Goal: Book appointment/travel/reservation

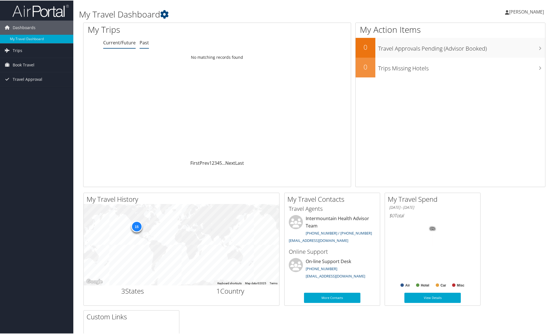
click at [143, 42] on link "Past" at bounding box center [144, 42] width 9 height 6
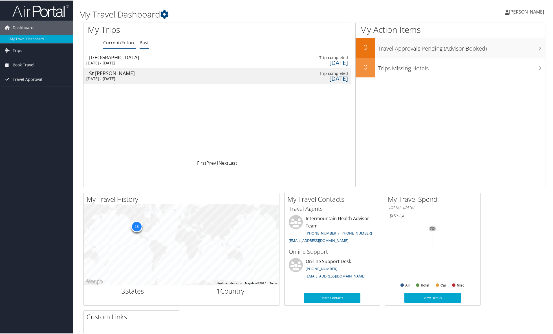
click at [120, 41] on link "Current/Future" at bounding box center [119, 42] width 32 height 6
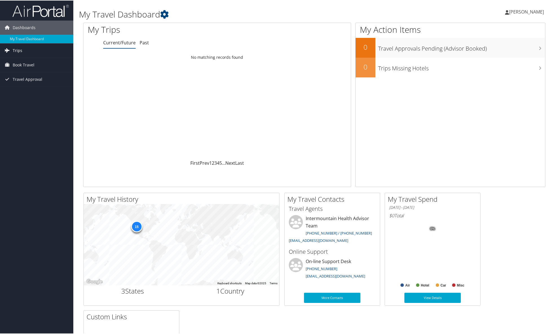
click at [18, 49] on span "Trips" at bounding box center [18, 50] width 10 height 14
click at [27, 62] on link "Current/Future Trips" at bounding box center [36, 61] width 73 height 8
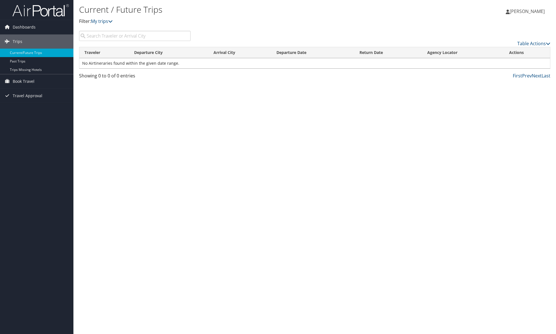
click at [117, 38] on input "search" at bounding box center [134, 36] width 111 height 10
type input "D"
type input "S"
type input "M"
click at [117, 36] on input "search" at bounding box center [134, 36] width 111 height 10
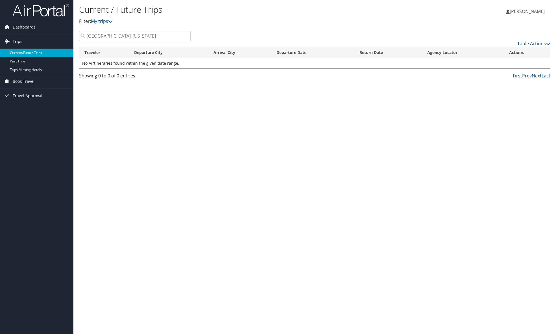
type input "Mount Vernon, Washington"
click at [25, 81] on span "Book Travel" at bounding box center [24, 81] width 22 height 14
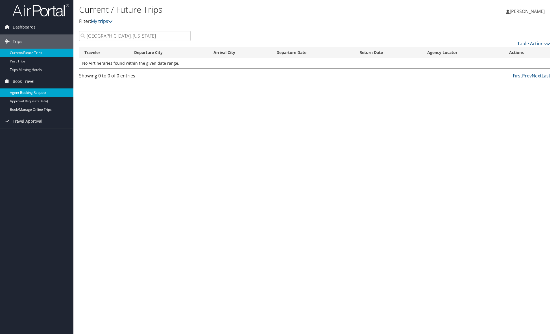
click at [27, 90] on link "Agent Booking Request" at bounding box center [36, 92] width 73 height 8
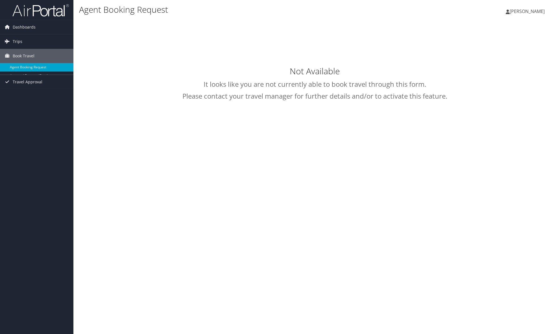
type input "Darin Ford Wilcox"
select select "intermountain@cbtravel.com"
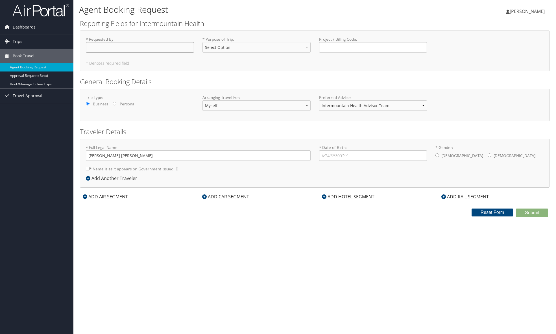
click at [109, 49] on input "* Requested By : Required" at bounding box center [140, 47] width 108 height 10
type input "[PERSON_NAME]"
click at [217, 45] on select "Select Option 3rd Party Reimbursable Business CME Conf or Education Groups Pers…" at bounding box center [256, 47] width 108 height 10
select select "Business"
click at [202, 42] on select "Select Option 3rd Party Reimbursable Business CME Conf or Education Groups Pers…" at bounding box center [256, 47] width 108 height 10
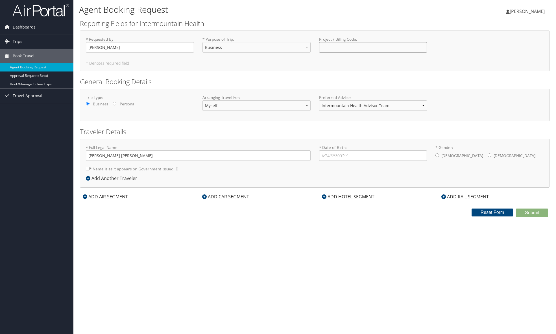
click at [336, 48] on input "Project / Billing Code : Required" at bounding box center [373, 47] width 108 height 10
click at [227, 106] on select "Myself Another Traveler Guest Traveler" at bounding box center [256, 105] width 108 height 10
click at [352, 106] on select "Intermountain Health Advisor Team" at bounding box center [373, 105] width 108 height 10
click at [254, 106] on select "Myself Another Traveler Guest Traveler" at bounding box center [256, 105] width 108 height 10
drag, startPoint x: 332, startPoint y: 154, endPoint x: 337, endPoint y: 158, distance: 6.4
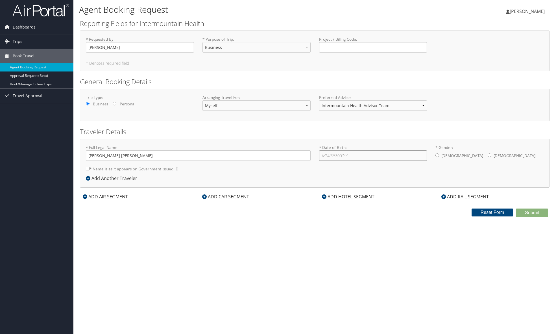
click at [332, 154] on input "* Date of Birth: Invalid Date" at bounding box center [373, 155] width 108 height 10
type input "09/21/1976"
click at [88, 179] on icon at bounding box center [88, 178] width 5 height 5
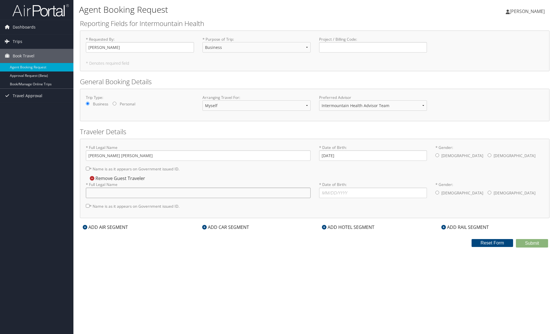
click at [133, 193] on input "* Full Legal Name" at bounding box center [198, 192] width 225 height 10
type input "Matthew O. Smith"
drag, startPoint x: 323, startPoint y: 192, endPoint x: 328, endPoint y: 192, distance: 5.4
click at [325, 192] on input "* Date of Birth: Invalid Date" at bounding box center [373, 192] width 108 height 10
type input "07/13/1966"
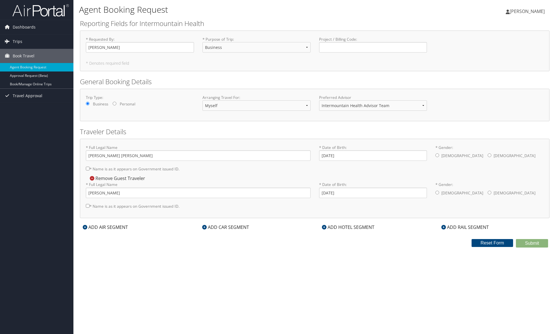
click at [441, 156] on label "[DEMOGRAPHIC_DATA]" at bounding box center [462, 155] width 42 height 11
click at [439, 156] on input "* Gender: Male Female" at bounding box center [437, 155] width 4 height 4
radio input "true"
click at [438, 192] on input "* Gender: Male Female" at bounding box center [437, 192] width 4 height 4
radio input "true"
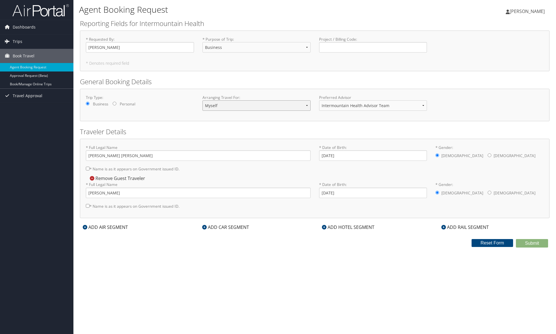
click at [231, 107] on select "Myself Another Traveler Guest Traveler" at bounding box center [256, 105] width 108 height 10
click at [339, 45] on input "Project / Billing Code : Required" at bounding box center [373, 47] width 108 height 10
drag, startPoint x: 128, startPoint y: 155, endPoint x: 133, endPoint y: 155, distance: 4.2
click at [128, 155] on input "Darin Ford Wilcox" at bounding box center [198, 155] width 225 height 10
drag, startPoint x: 91, startPoint y: 178, endPoint x: 97, endPoint y: 181, distance: 6.2
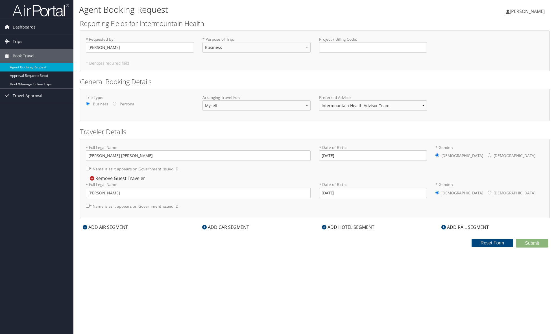
click at [91, 178] on icon at bounding box center [92, 178] width 5 height 5
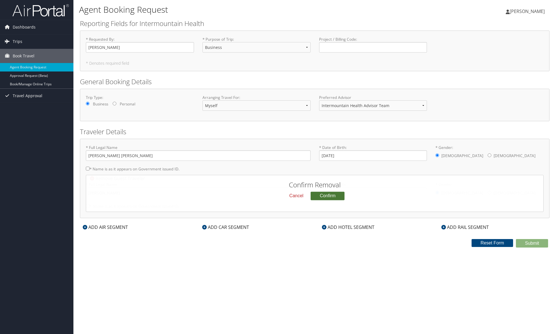
click at [324, 195] on button "Confirm" at bounding box center [327, 195] width 34 height 8
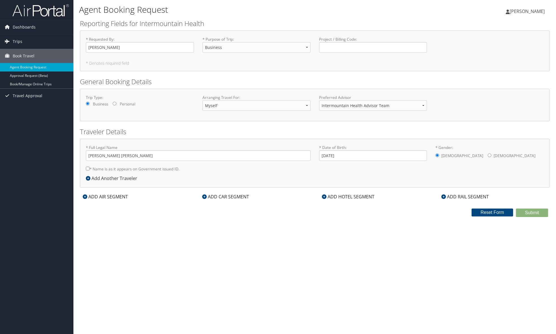
click at [104, 177] on div "Add Another Traveler" at bounding box center [113, 178] width 54 height 7
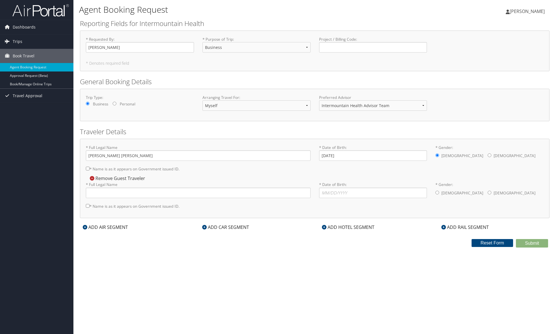
click at [107, 176] on div "Remove Guest Traveler" at bounding box center [117, 178] width 62 height 6
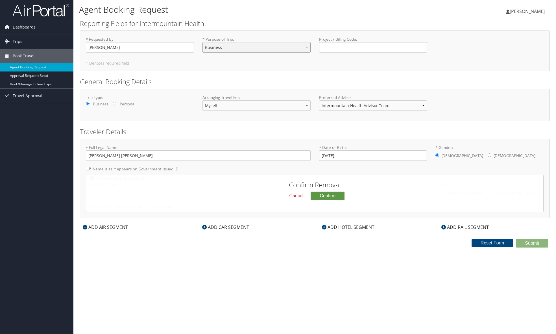
click at [228, 44] on select "Select Option 3rd Party Reimbursable Business CME Conf or Education Groups Pers…" at bounding box center [256, 47] width 108 height 10
click at [202, 42] on select "Select Option 3rd Party Reimbursable Business CME Conf or Education Groups Pers…" at bounding box center [256, 47] width 108 height 10
click at [328, 196] on button "Confirm" at bounding box center [327, 195] width 34 height 8
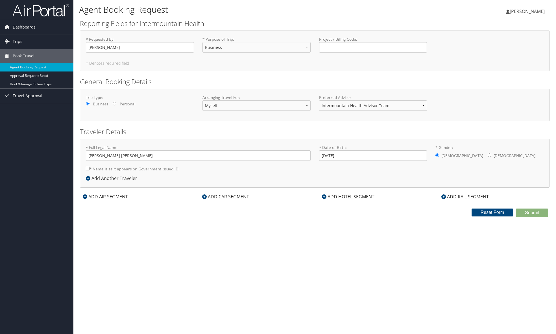
click at [88, 169] on input "* Name is as it appears on Government issued ID." at bounding box center [88, 168] width 4 height 4
checkbox input "true"
click at [449, 214] on div "Submit Reset Form" at bounding box center [315, 212] width 478 height 8
click at [300, 220] on div "Agent Booking Request Darin Wilcox Darin Wilcox My Settings Travel Agency Conta…" at bounding box center [314, 167] width 482 height 334
click at [85, 196] on icon at bounding box center [85, 196] width 5 height 5
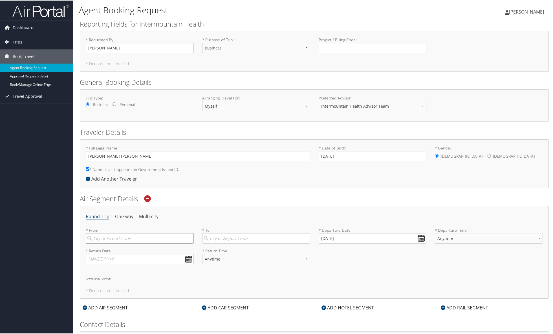
drag, startPoint x: 113, startPoint y: 237, endPoint x: 120, endPoint y: 236, distance: 6.9
click at [113, 237] on input "search" at bounding box center [140, 237] width 108 height 10
click at [132, 247] on div "Salt Lake City (SLC Utah)" at bounding box center [140, 248] width 100 height 7
click at [132, 243] on input "Salt Lake" at bounding box center [140, 237] width 108 height 10
type input "Salt Lake City (SLC Utah)"
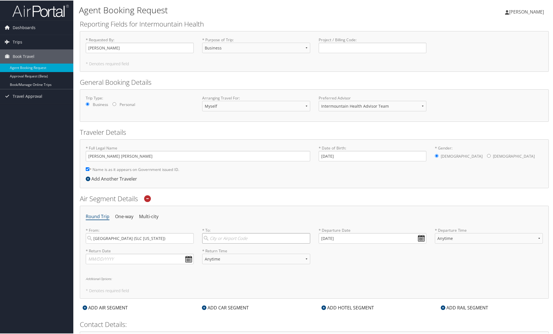
click at [235, 237] on input "search" at bounding box center [256, 237] width 108 height 10
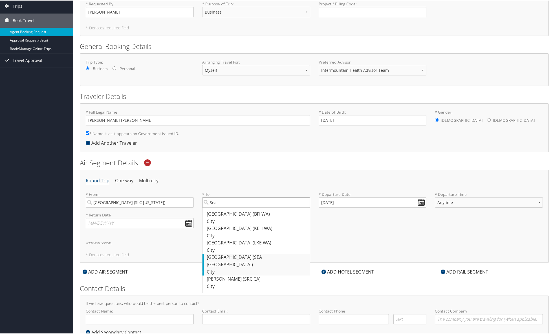
scroll to position [57, 0]
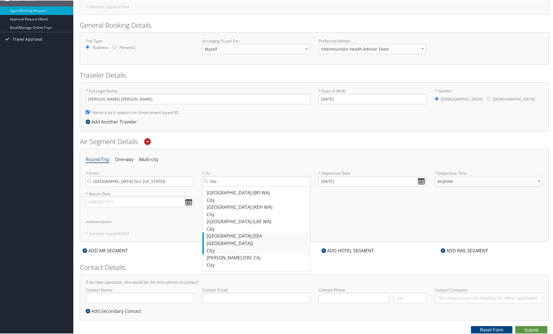
click at [220, 235] on div "Seattle (SEA WA)" at bounding box center [257, 239] width 100 height 14
click at [220, 186] on input "Sea" at bounding box center [256, 180] width 108 height 10
type input "Seattle (SEA WA)"
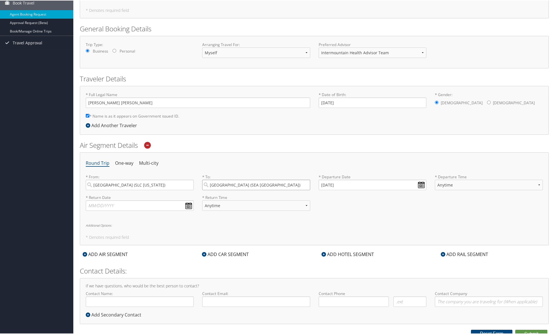
scroll to position [53, 0]
click at [420, 185] on input "09/04/2025" at bounding box center [373, 184] width 108 height 10
click at [331, 223] on td "8" at bounding box center [334, 223] width 8 height 8
type input "09/08/2025"
click at [460, 186] on select "Anytime Early Morning (5AM-7AM) Morning (7AM-12PM) Afternoon (12PM-5PM) Evening…" at bounding box center [489, 184] width 108 height 10
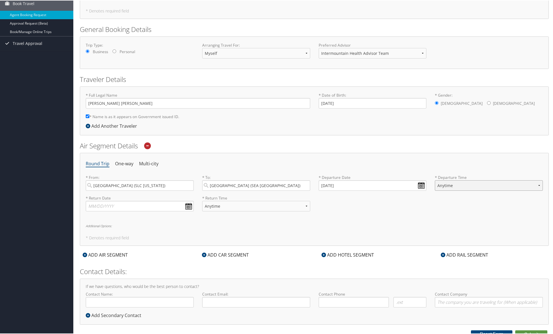
select select "12PM-5PM"
click at [435, 179] on select "Anytime Early Morning (5AM-7AM) Morning (7AM-12PM) Afternoon (12PM-5PM) Evening…" at bounding box center [489, 184] width 108 height 10
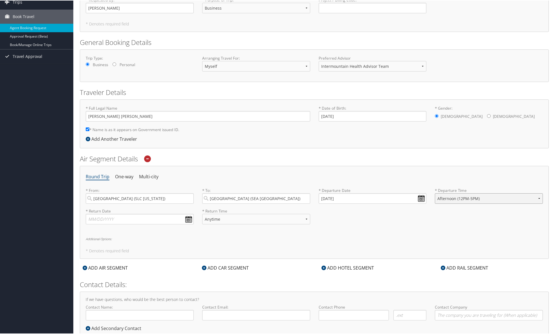
scroll to position [39, 0]
click at [187, 221] on input "text" at bounding box center [140, 219] width 108 height 10
click at [117, 257] on td "10" at bounding box center [118, 256] width 8 height 8
type input "09/10/2025"
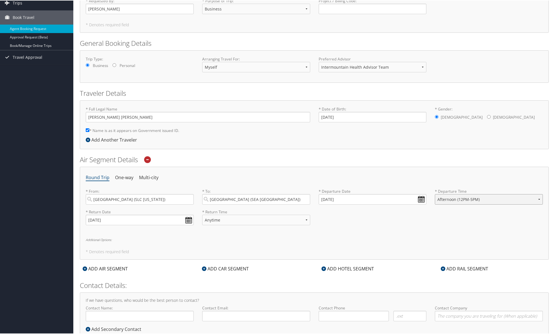
click at [451, 201] on select "Anytime Early Morning (5AM-7AM) Morning (7AM-12PM) Afternoon (12PM-5PM) Evening…" at bounding box center [489, 198] width 108 height 10
click at [220, 215] on select "Anytime Early Morning (5AM-7AM) Morning (7AM-12PM) Afternoon (12PM-5PM) Evening…" at bounding box center [256, 219] width 108 height 10
select select "12PM-5PM"
click at [202, 214] on select "Anytime Early Morning (5AM-7AM) Morning (7AM-12PM) Afternoon (12PM-5PM) Evening…" at bounding box center [256, 219] width 108 height 10
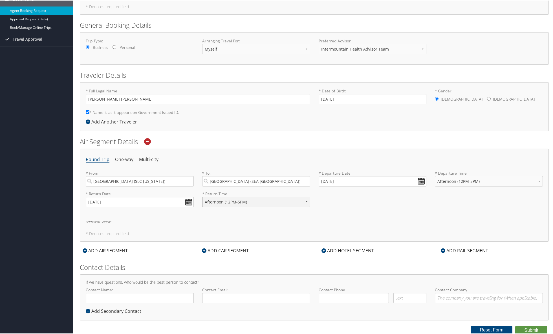
scroll to position [57, 0]
click at [153, 299] on input "Contact Name:" at bounding box center [140, 297] width 108 height 10
type input "[PERSON_NAME]"
type input "darin.wilcox@imail.org"
type input "[PHONE_NUMBER]"
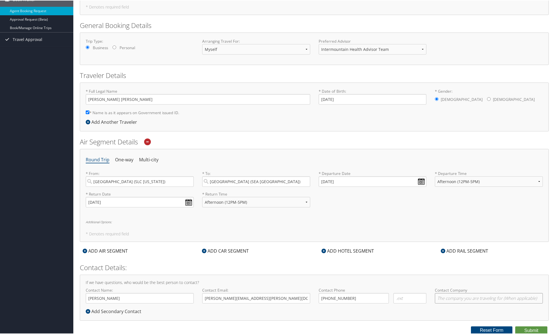
click at [474, 299] on input "Contact Company" at bounding box center [489, 297] width 108 height 10
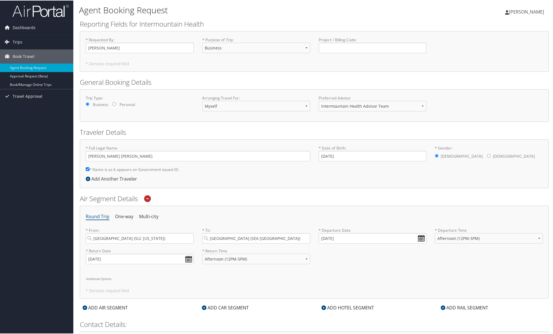
scroll to position [57, 0]
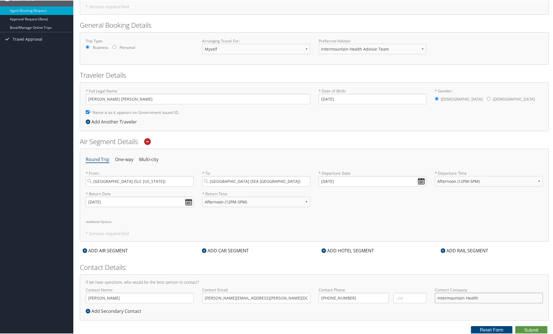
type input "Intermountain Health"
click at [257, 180] on input "Seattle (SEA WA)" at bounding box center [256, 180] width 108 height 10
click at [306, 181] on input "Seattle (SEA WA)" at bounding box center [256, 180] width 108 height 10
click at [291, 181] on input "Seattle (SEA WA)" at bounding box center [256, 180] width 108 height 10
drag, startPoint x: 250, startPoint y: 181, endPoint x: 169, endPoint y: 179, distance: 81.6
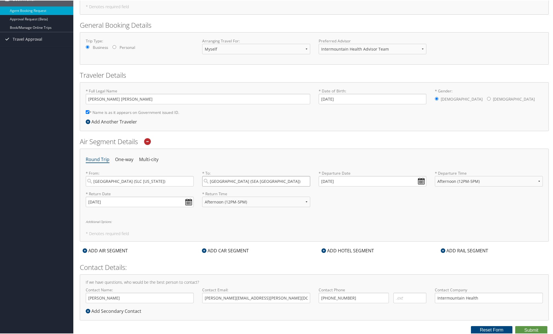
click at [169, 179] on div "* From: Salt Lake City (SLC Utah) Required * To: Seattle (SEA WA) Required * De…" at bounding box center [315, 180] width 466 height 21
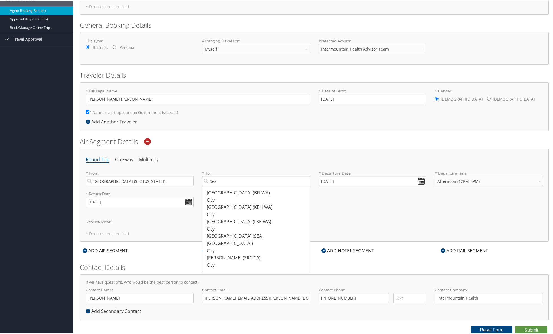
type input "Sea"
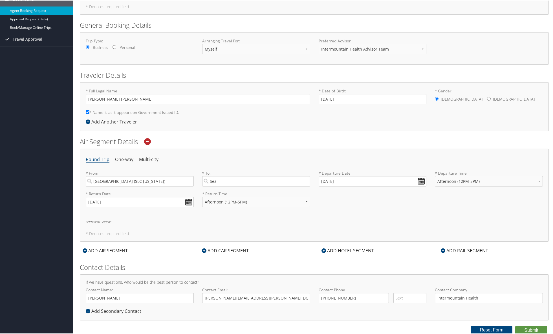
scroll to position [0, 0]
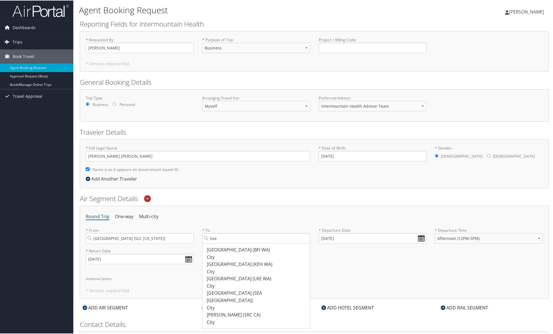
click at [87, 178] on icon at bounding box center [88, 178] width 5 height 5
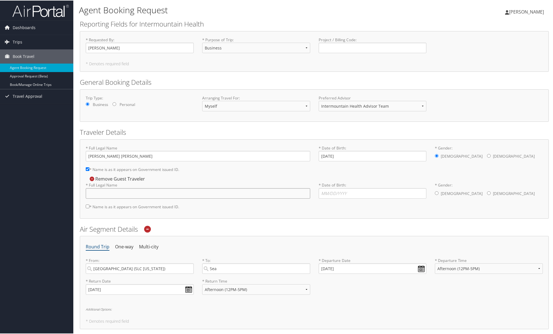
click at [105, 194] on input "* Full Legal Name" at bounding box center [198, 192] width 225 height 10
type input "Matthew O. Smith"
click at [326, 190] on input "* Date of Birth: Invalid Date" at bounding box center [373, 192] width 108 height 10
type input "7"
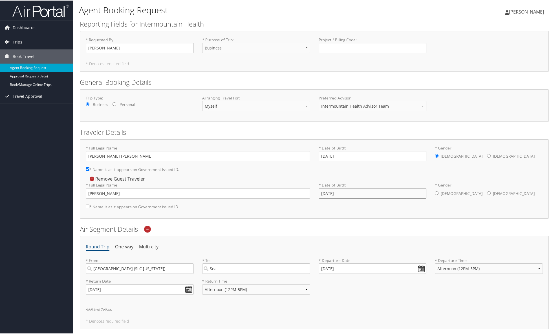
type input "07/14/1966"
click at [437, 191] on input "* Gender: Male Female" at bounding box center [437, 192] width 4 height 4
radio input "true"
drag, startPoint x: 89, startPoint y: 193, endPoint x: 138, endPoint y: 192, distance: 48.8
click at [138, 192] on input "Matthew O. Smith" at bounding box center [198, 192] width 225 height 10
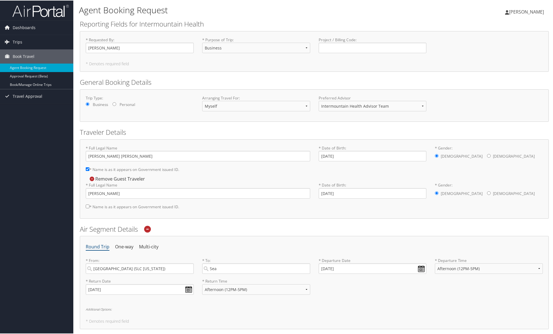
drag, startPoint x: 87, startPoint y: 206, endPoint x: 115, endPoint y: 212, distance: 28.0
click at [87, 206] on input "* Name is as it appears on Government issued ID." at bounding box center [88, 206] width 4 height 4
checkbox input "true"
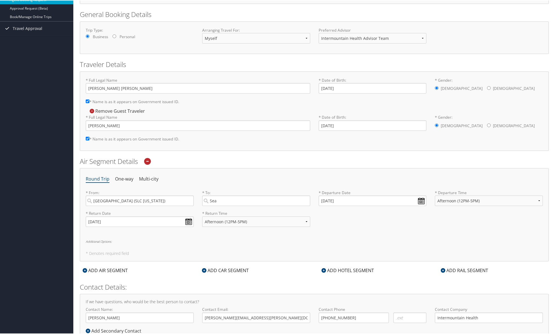
scroll to position [69, 0]
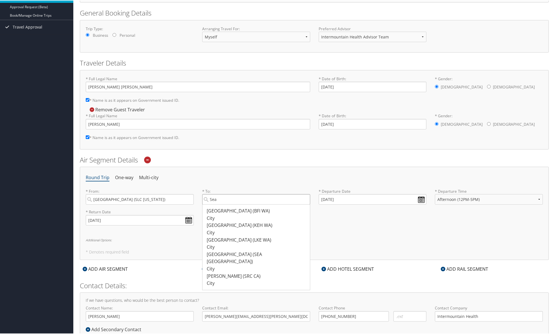
drag, startPoint x: 224, startPoint y: 199, endPoint x: 231, endPoint y: 199, distance: 7.6
click at [224, 199] on input "Sea" at bounding box center [256, 198] width 108 height 10
click at [225, 254] on div "Seattle (SEA WA)" at bounding box center [257, 257] width 100 height 14
click at [225, 204] on input "Sea" at bounding box center [256, 198] width 108 height 10
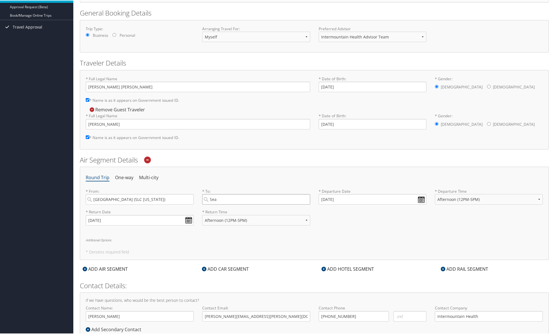
type input "Seattle (SEA WA)"
click at [535, 198] on select "Anytime Early Morning (5AM-7AM) Morning (7AM-12PM) Afternoon (12PM-5PM) Evening…" at bounding box center [489, 198] width 108 height 10
select select "7AM-12PM"
click at [435, 193] on select "Anytime Early Morning (5AM-7AM) Morning (7AM-12PM) Afternoon (12PM-5PM) Evening…" at bounding box center [489, 198] width 108 height 10
click at [187, 218] on input "09/10/2025" at bounding box center [140, 219] width 108 height 10
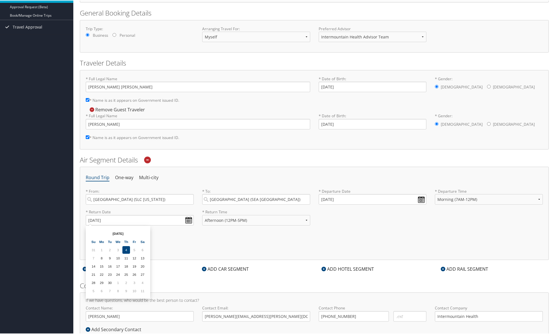
click at [243, 249] on h5 "* Denotes required field" at bounding box center [314, 251] width 457 height 4
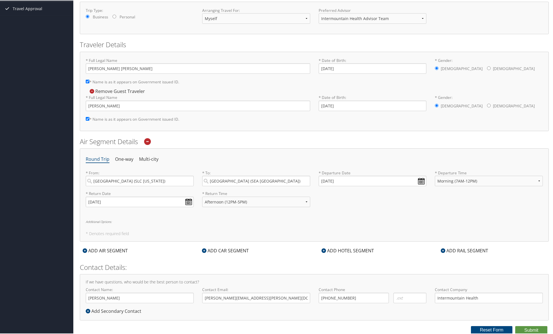
click at [89, 311] on icon at bounding box center [88, 310] width 5 height 5
click at [112, 322] on input "Contact Name:" at bounding box center [140, 324] width 108 height 10
type input "Matthew Smith"
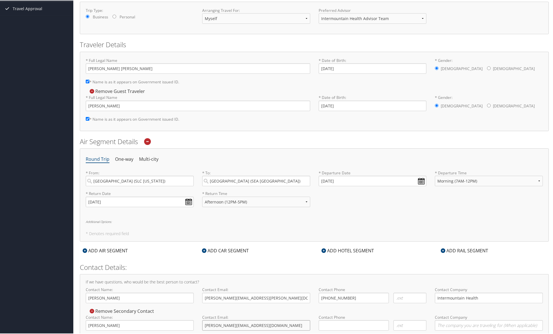
type input "matthewo.smith@imail.org"
type input "(801) 499-9604"
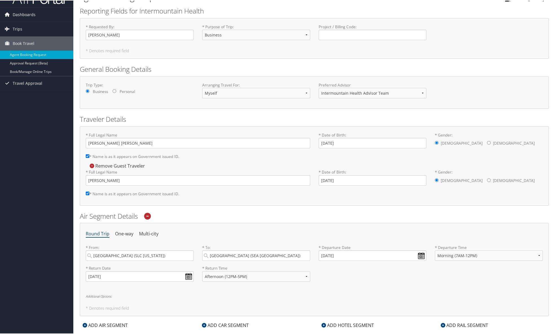
scroll to position [0, 0]
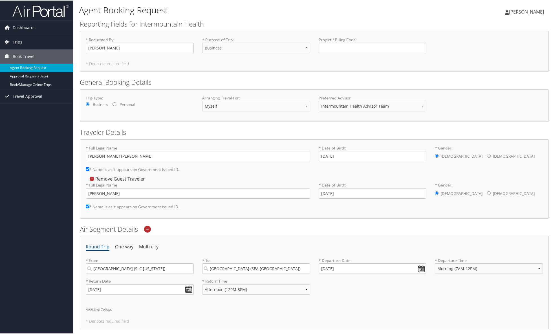
type input "Intermountain Health"
click at [237, 104] on select "Myself Another Traveler Guest Traveler" at bounding box center [256, 105] width 108 height 10
click at [264, 80] on h2 "General Booking Details" at bounding box center [314, 82] width 469 height 10
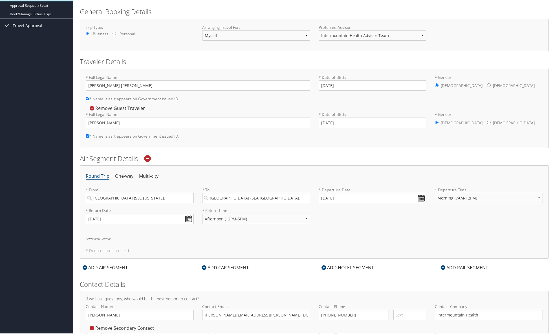
scroll to position [108, 0]
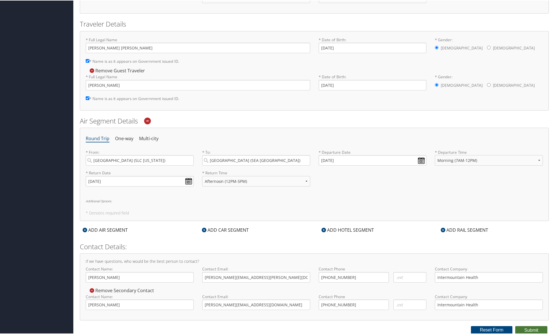
click at [529, 326] on button "Submit" at bounding box center [532, 329] width 32 height 8
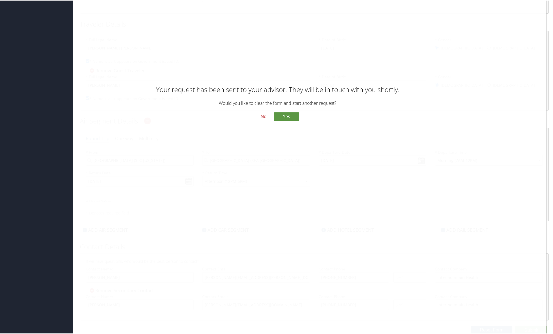
click at [262, 116] on button "No" at bounding box center [263, 116] width 15 height 10
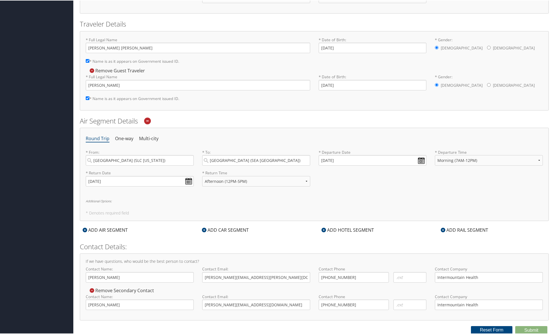
click at [229, 228] on div "ADD CAR SEGMENT" at bounding box center [225, 229] width 52 height 7
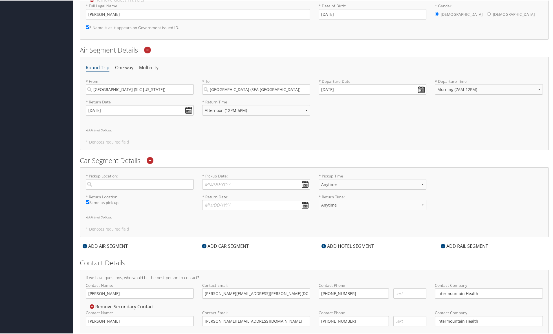
scroll to position [195, 0]
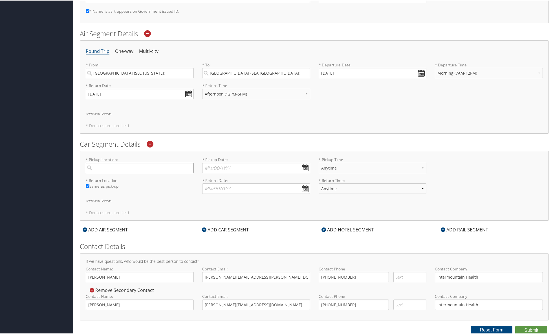
click at [113, 168] on input "search" at bounding box center [140, 167] width 108 height 10
click at [117, 220] on div "Seattle (SEA WA)" at bounding box center [140, 225] width 100 height 14
click at [117, 172] on input "Seat" at bounding box center [140, 167] width 108 height 10
type input "Seattle"
click at [220, 168] on input "* Pickup Date: Dates must be valid" at bounding box center [256, 167] width 108 height 10
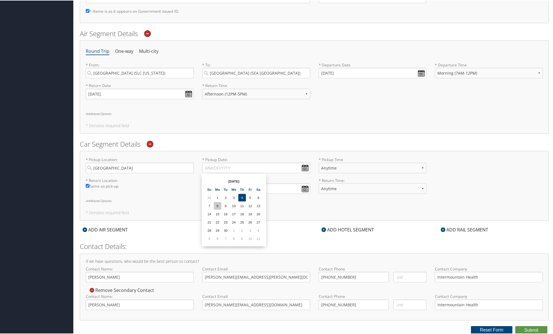
click at [219, 205] on td "8" at bounding box center [218, 205] width 8 height 8
type input "09/08/2025"
click at [339, 168] on select "Anytime 12:00 AM 1:00 AM 2:00 AM 3:00 AM 4:00 AM 5:00 AM 6:00 AM 7:00 AM 8:00 A…" at bounding box center [373, 167] width 108 height 10
click at [231, 187] on input "* Return Date: Dates must be valid" at bounding box center [256, 188] width 108 height 10
click at [234, 227] on td "10" at bounding box center [234, 226] width 8 height 8
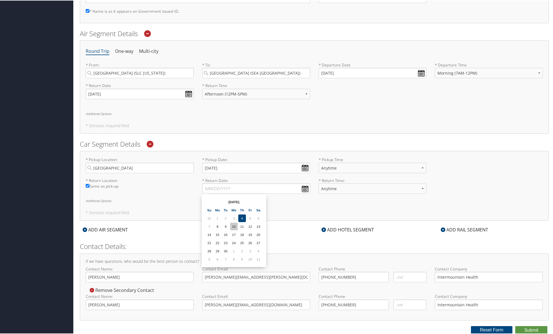
type input "09/10/2025"
click at [341, 229] on div "ADD HOTEL SEGMENT" at bounding box center [348, 228] width 58 height 7
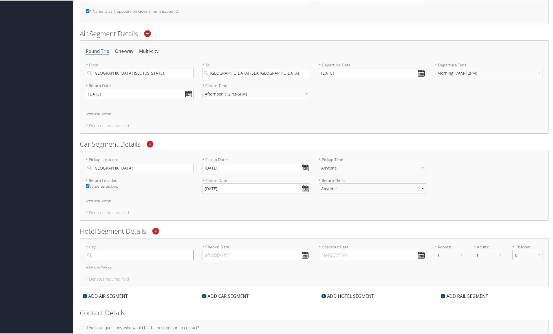
click at [139, 258] on input "search" at bounding box center [140, 254] width 108 height 10
drag, startPoint x: 113, startPoint y: 252, endPoint x: 87, endPoint y: 252, distance: 25.7
click at [87, 252] on input "Seatt" at bounding box center [140, 254] width 108 height 10
click at [117, 267] on div "Mount Vernon (MVW WA)" at bounding box center [140, 269] width 100 height 14
click at [117, 259] on input "Mount Vernon" at bounding box center [140, 254] width 108 height 10
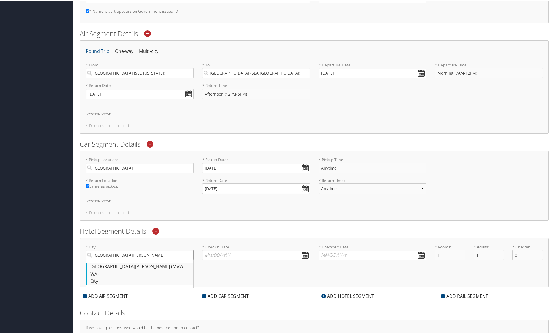
type input "Mount Vernon"
click at [243, 253] on input "* Checkin Date: Dates must be valid" at bounding box center [256, 254] width 108 height 10
click at [218, 293] on td "8" at bounding box center [218, 292] width 8 height 8
type input "09/08/2025"
click at [350, 255] on input "* Checkout Date: Dates must be valid" at bounding box center [373, 254] width 108 height 10
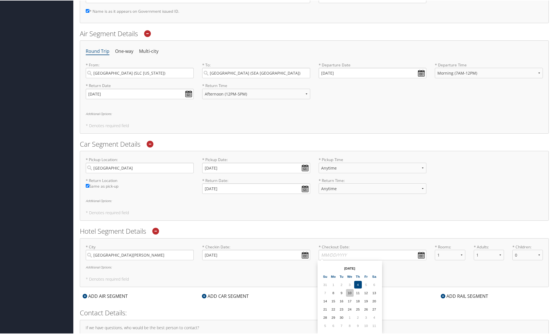
click at [348, 291] on td "10" at bounding box center [350, 292] width 8 height 8
type input "09/10/2025"
click at [460, 255] on select "1 2 3 4 5" at bounding box center [450, 254] width 30 height 10
select select "2"
click at [435, 249] on select "1 2 3 4 5" at bounding box center [450, 254] width 30 height 10
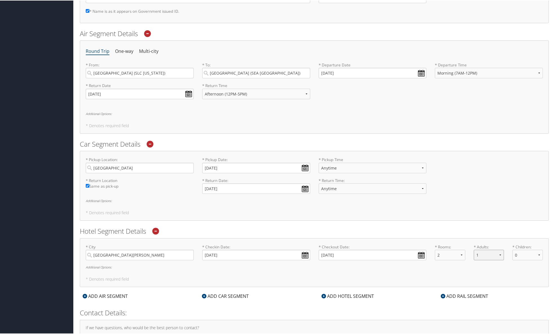
click at [497, 253] on select "1 2 3 4 5" at bounding box center [489, 254] width 30 height 10
select select "2"
click at [474, 249] on select "1 2 3 4 5" at bounding box center [489, 254] width 30 height 10
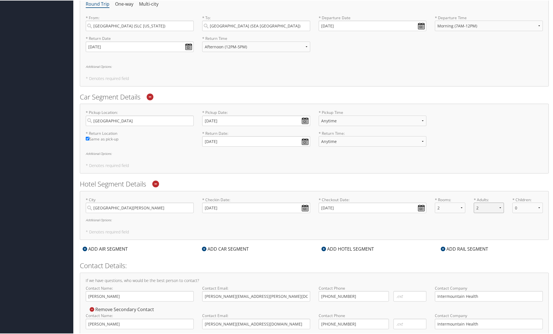
scroll to position [262, 0]
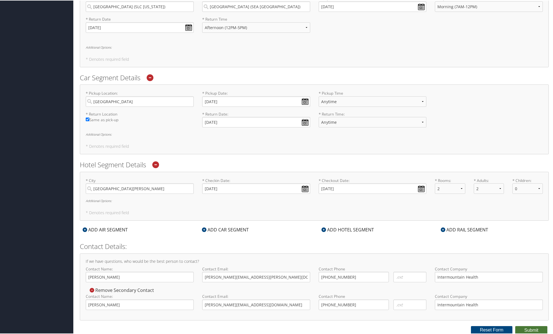
click at [530, 329] on button "Submit" at bounding box center [532, 329] width 32 height 8
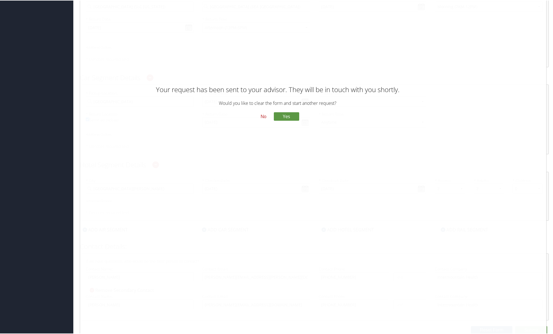
click at [264, 115] on button "No" at bounding box center [263, 116] width 15 height 10
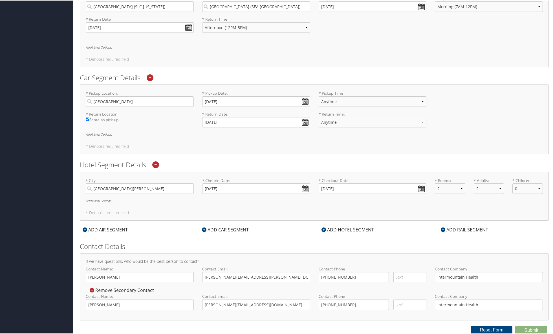
click at [438, 209] on div "* City Mount Vernon Required * Checkin Date: 09/08/2025 Dates must be valid * C…" at bounding box center [314, 195] width 469 height 49
click at [158, 163] on icon at bounding box center [155, 164] width 7 height 7
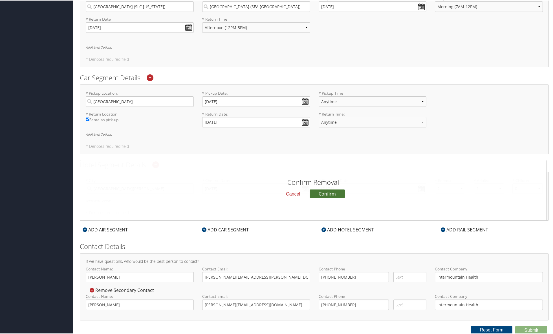
click at [328, 193] on button "Confirm" at bounding box center [327, 192] width 35 height 8
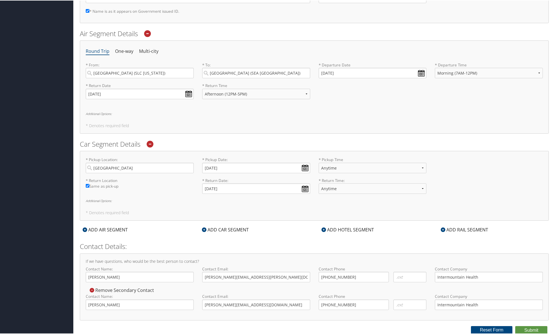
click at [337, 229] on div "ADD HOTEL SEGMENT" at bounding box center [348, 228] width 58 height 7
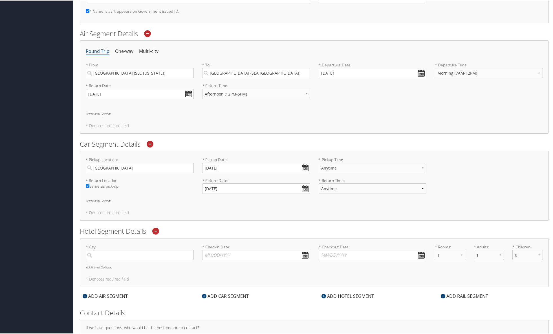
scroll to position [262, 0]
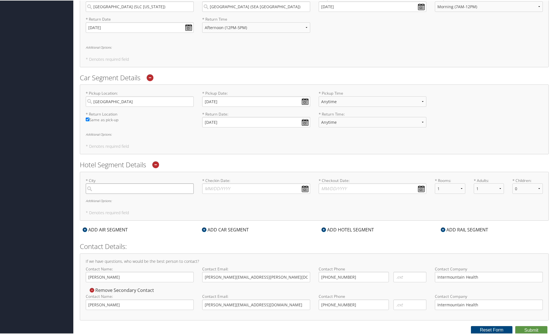
click at [117, 187] on input "search" at bounding box center [140, 188] width 108 height 10
drag, startPoint x: 126, startPoint y: 186, endPoint x: 82, endPoint y: 188, distance: 44.3
click at [82, 188] on div "* City Mt Vernon Mt Vernon (MVN IL) City 8315 8315 Required" at bounding box center [140, 187] width 117 height 21
click at [120, 200] on div "Mount Vernon (MVW WA)" at bounding box center [140, 203] width 100 height 14
click at [120, 193] on input "Mount Vernon" at bounding box center [140, 188] width 108 height 10
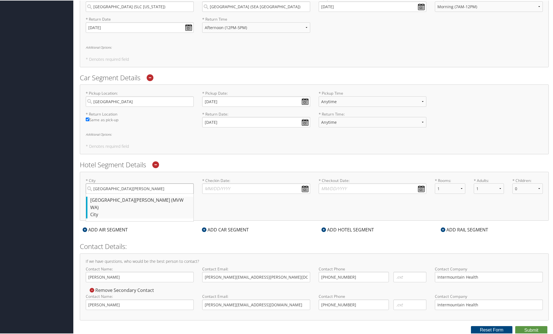
type input "Mount Vernon"
click at [233, 189] on input "* Checkin Date: Dates must be valid" at bounding box center [256, 188] width 108 height 10
click at [218, 225] on td "8" at bounding box center [218, 226] width 8 height 8
type input "09/08/2025"
click at [347, 184] on input "* Checkout Date: Dates must be valid" at bounding box center [373, 188] width 108 height 10
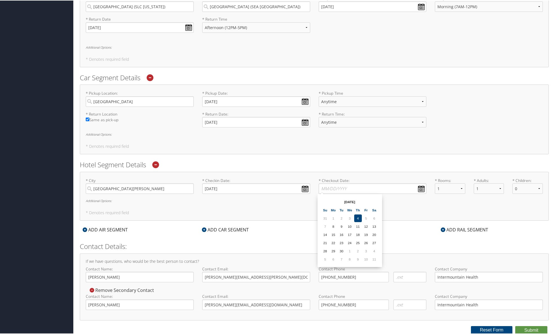
click at [348, 225] on td "10" at bounding box center [350, 226] width 8 height 8
type input "09/10/2025"
click at [449, 187] on select "1 2 3 4 5" at bounding box center [450, 188] width 30 height 10
select select "2"
click at [435, 183] on select "1 2 3 4 5" at bounding box center [450, 188] width 30 height 10
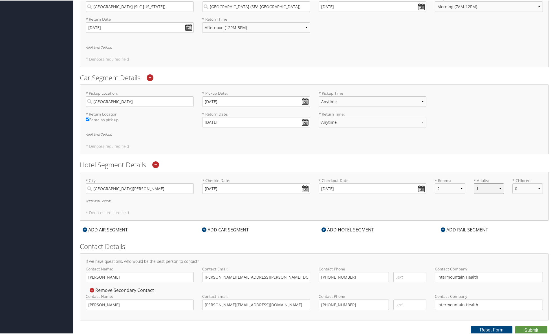
click at [484, 187] on select "1 2 3 4 5" at bounding box center [489, 188] width 30 height 10
select select "2"
click at [474, 183] on select "1 2 3 4 5" at bounding box center [489, 188] width 30 height 10
click at [534, 328] on button "Submit" at bounding box center [532, 329] width 32 height 8
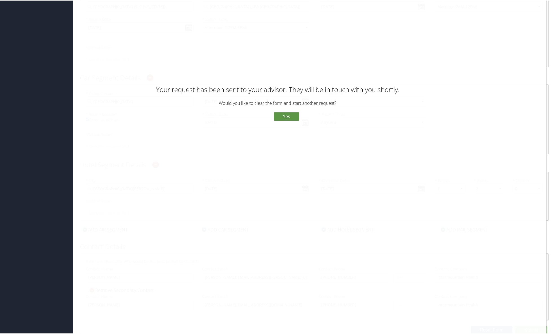
click at [262, 116] on button "No" at bounding box center [263, 116] width 15 height 10
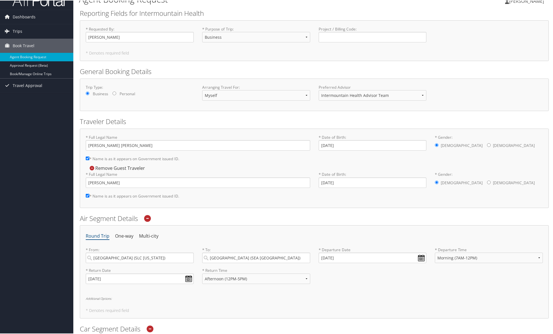
scroll to position [0, 0]
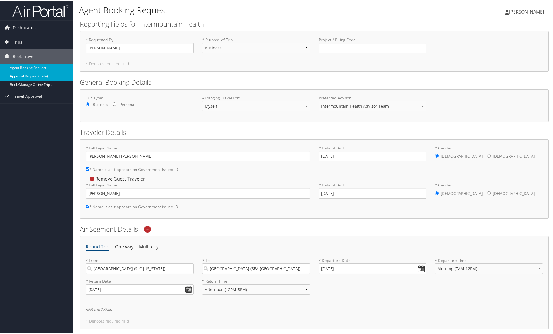
click at [30, 76] on link "Approval Request (Beta)" at bounding box center [36, 75] width 73 height 8
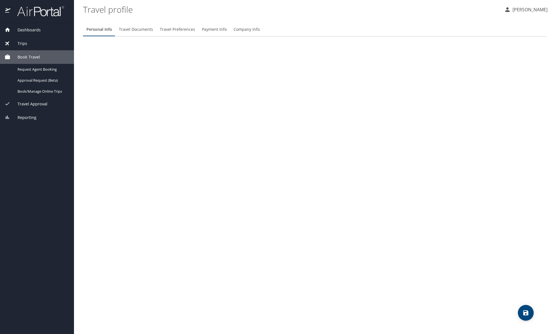
select select "US"
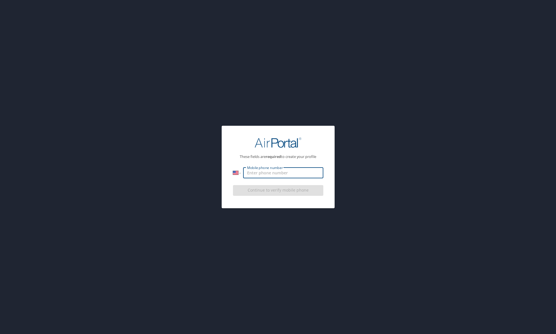
click at [274, 174] on input "Mobile phone number" at bounding box center [283, 172] width 80 height 11
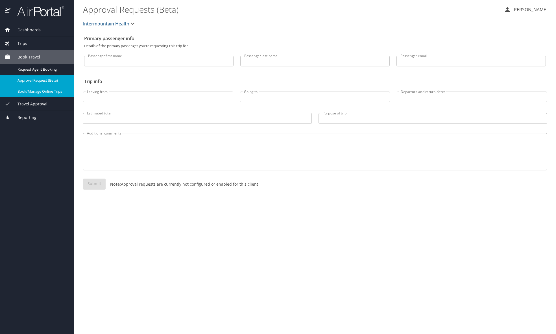
click at [30, 91] on span "Book/Manage Online Trips" at bounding box center [42, 91] width 50 height 5
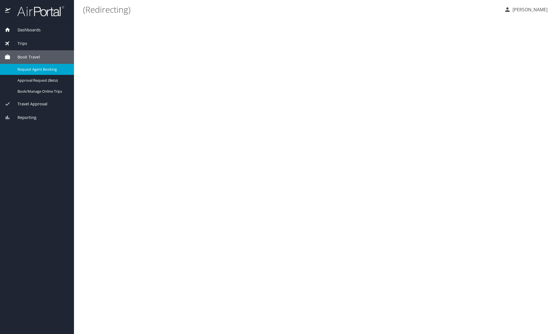
select select "US"
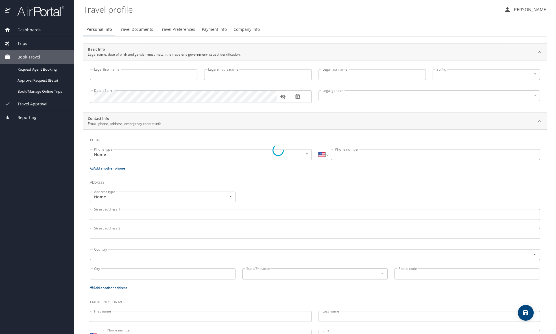
type input "[PERSON_NAME]"
type input "Ford"
type input "[PERSON_NAME]"
type input "[DEMOGRAPHIC_DATA]"
select select "US"
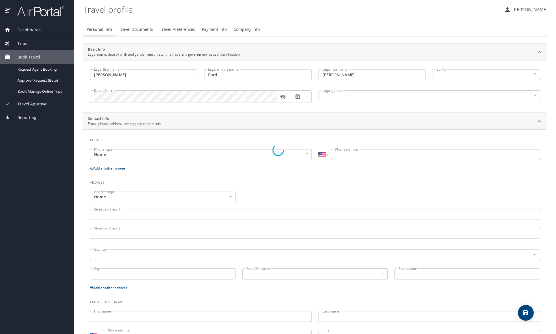
select select "US"
